Goal: Information Seeking & Learning: Learn about a topic

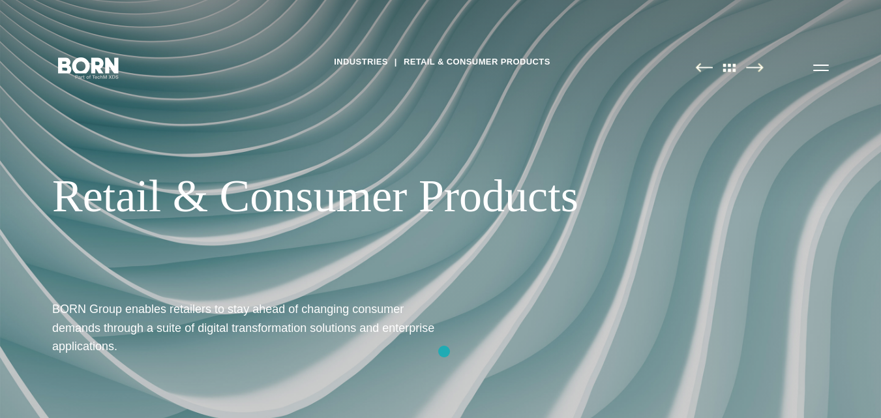
drag, startPoint x: 52, startPoint y: 322, endPoint x: 444, endPoint y: 352, distance: 393.8
click at [444, 352] on div "Industries Retail & Consumer Products Retail & Consumer Products BORN Group ena…" at bounding box center [440, 209] width 881 height 418
copy h1 "BORN Group enables retailers to stay ahead of changing consumer demands through…"
click at [15, 318] on div "Industries Retail & Consumer Products Retail & Consumer Products BORN Group ena…" at bounding box center [440, 209] width 881 height 418
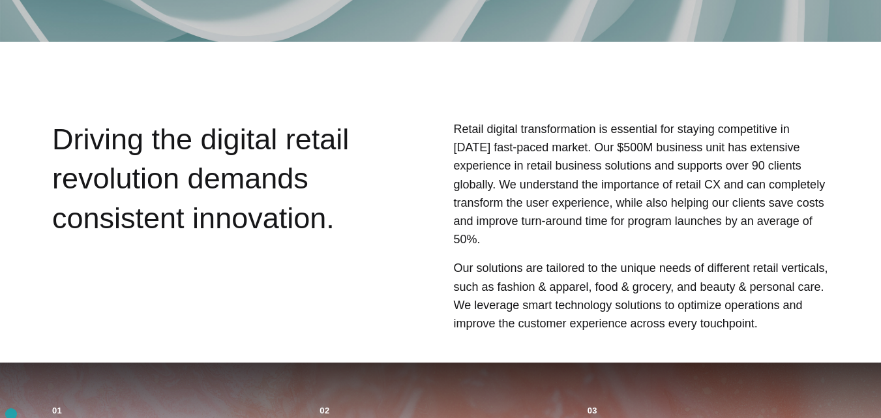
scroll to position [391, 0]
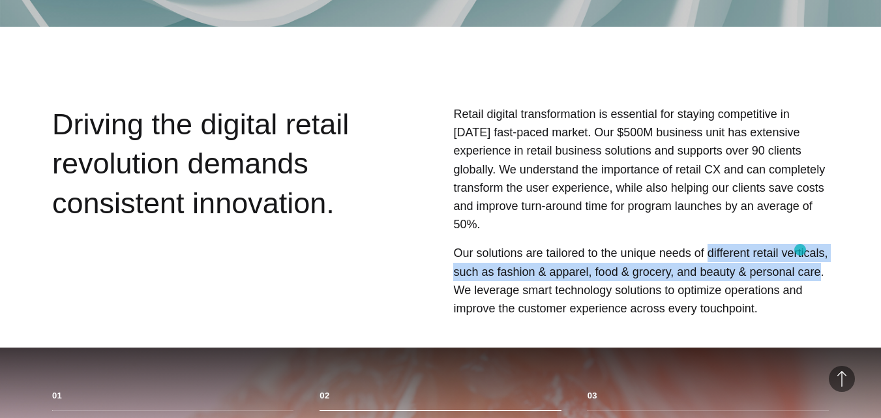
drag, startPoint x: 699, startPoint y: 236, endPoint x: 800, endPoint y: 250, distance: 102.7
click at [800, 250] on p "Our solutions are tailored to the unique needs of different retail verticals, s…" at bounding box center [641, 281] width 376 height 74
copy p "different retail verticals, such as fashion & apparel, food & grocery, and beau…"
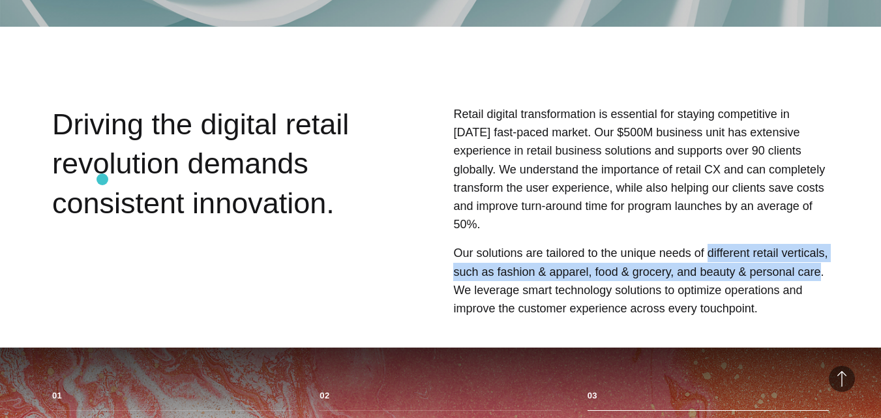
click at [102, 179] on div "Driving the digital retail revolution demands consistent innovation." at bounding box center [206, 213] width 309 height 217
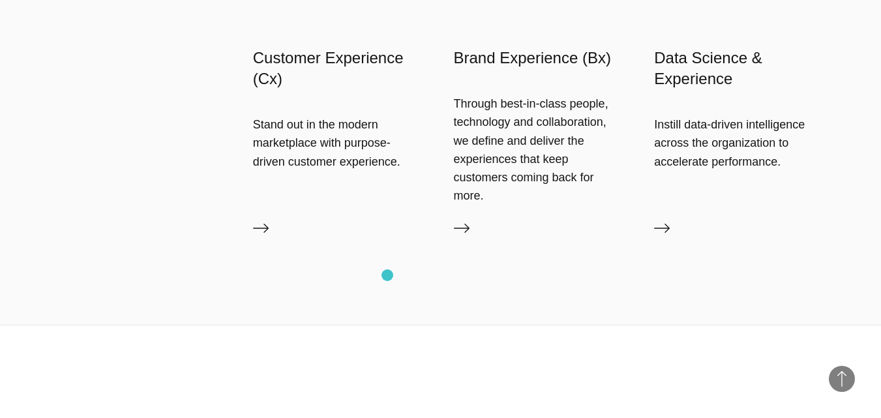
scroll to position [4306, 0]
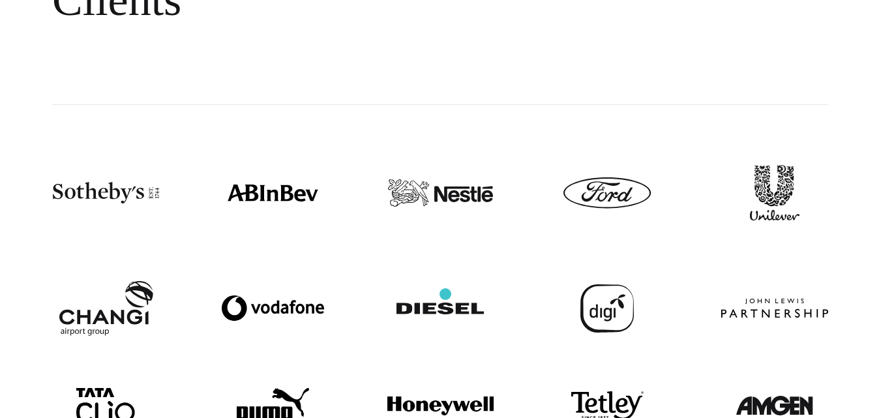
scroll to position [196, 0]
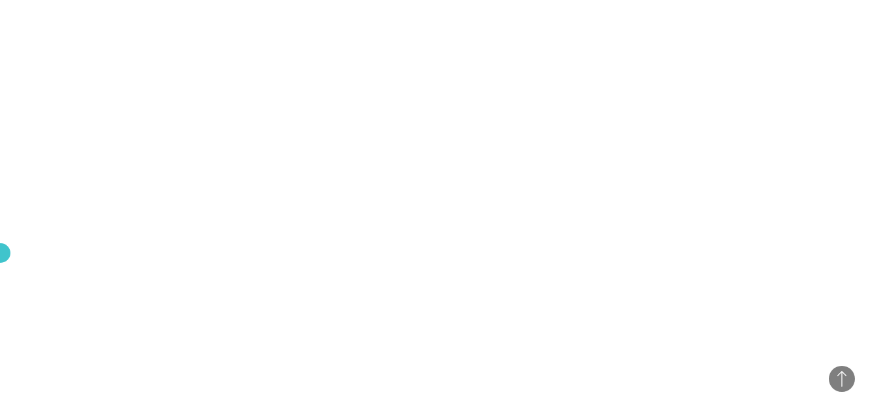
scroll to position [2870, 0]
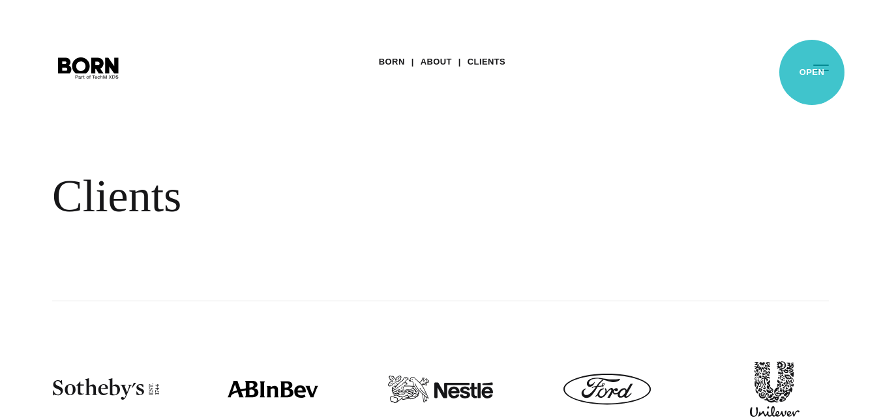
click at [812, 72] on button "Primary Menu" at bounding box center [821, 66] width 31 height 27
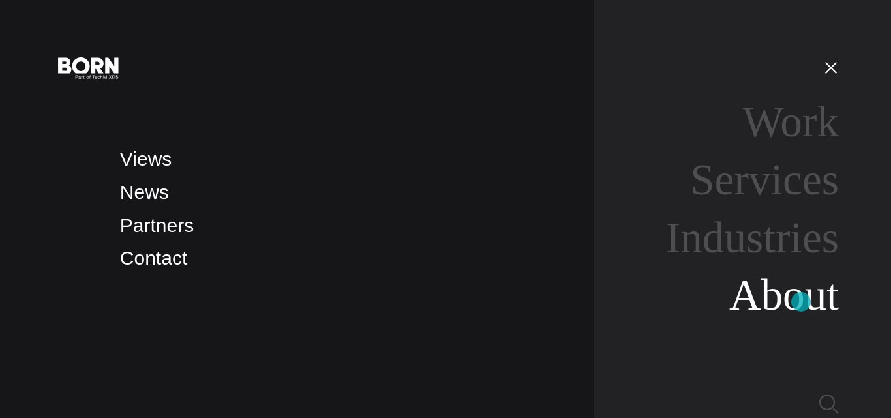
click at [801, 302] on link "About" at bounding box center [784, 295] width 110 height 49
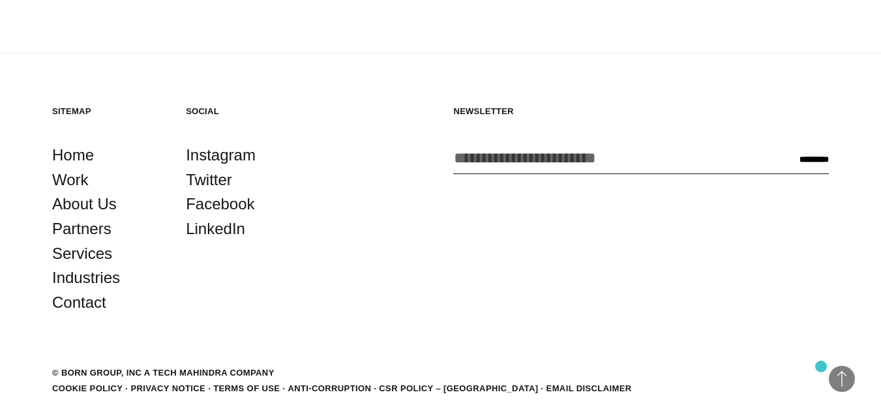
scroll to position [4208, 0]
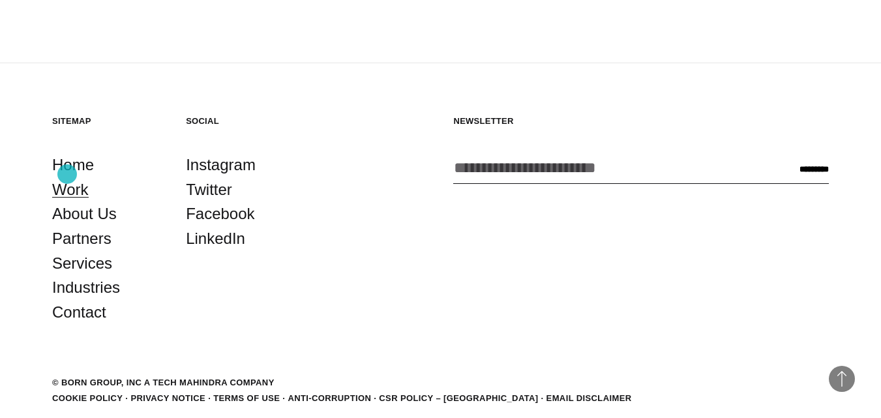
click at [67, 177] on link "Work" at bounding box center [70, 189] width 37 height 25
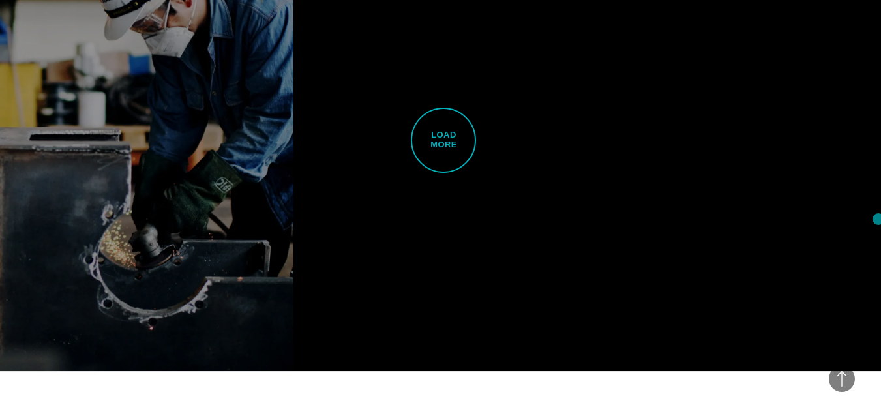
scroll to position [3807, 0]
